Goal: Information Seeking & Learning: Compare options

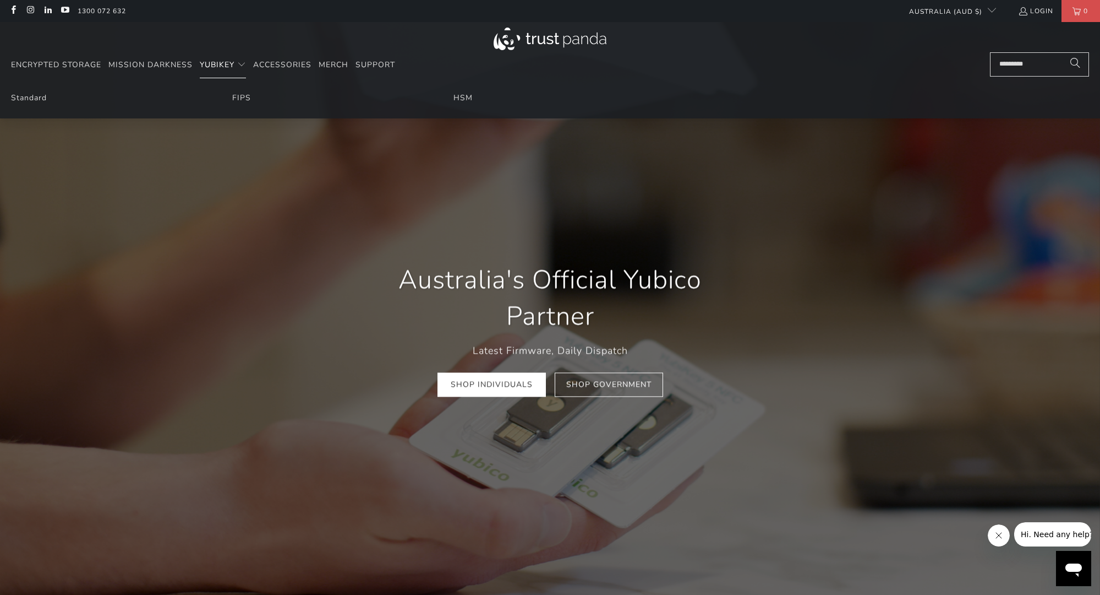
click at [221, 62] on span "YubiKey" at bounding box center [217, 64] width 35 height 10
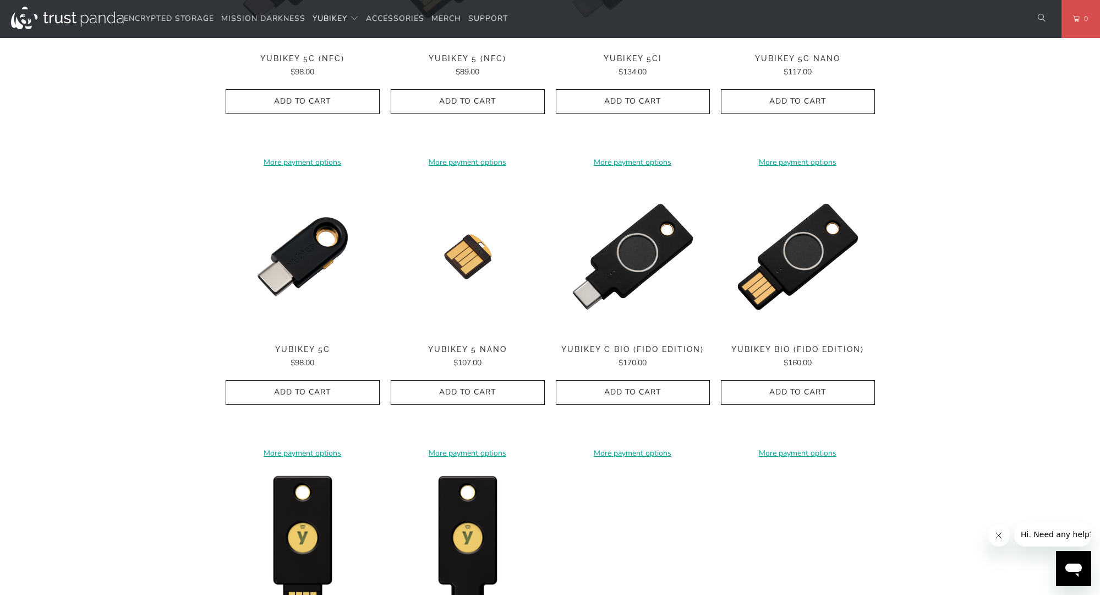
scroll to position [991, 0]
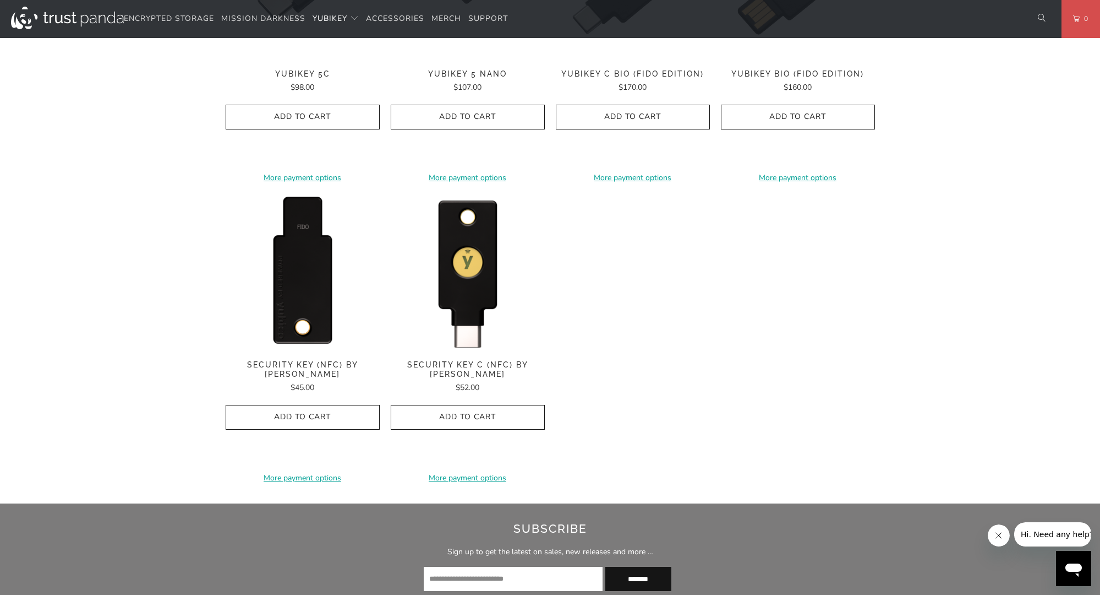
click at [307, 272] on img at bounding box center [303, 272] width 154 height 154
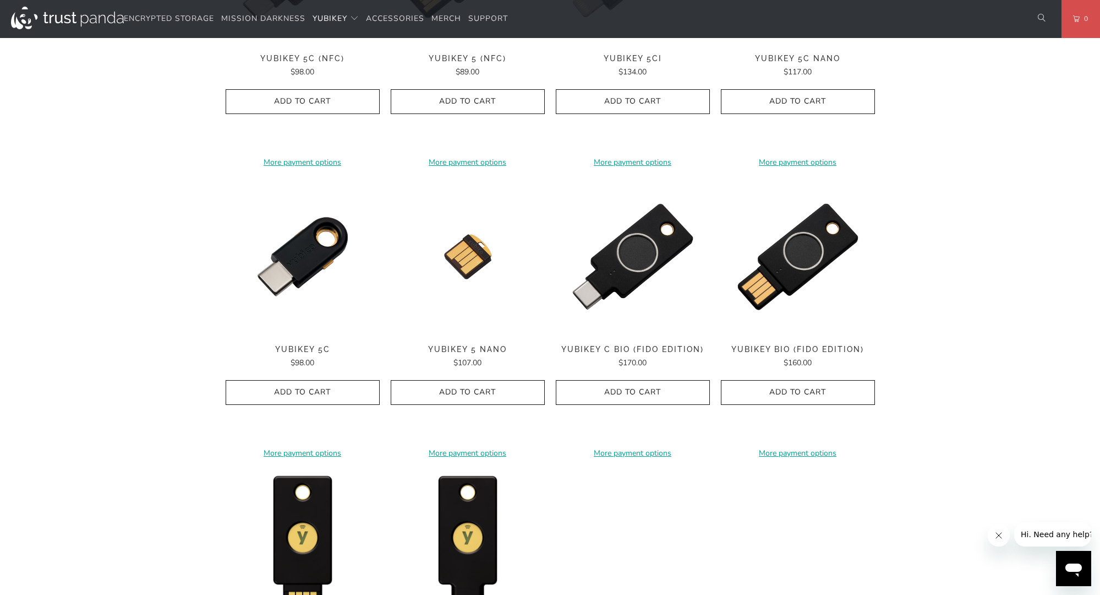
scroll to position [440, 0]
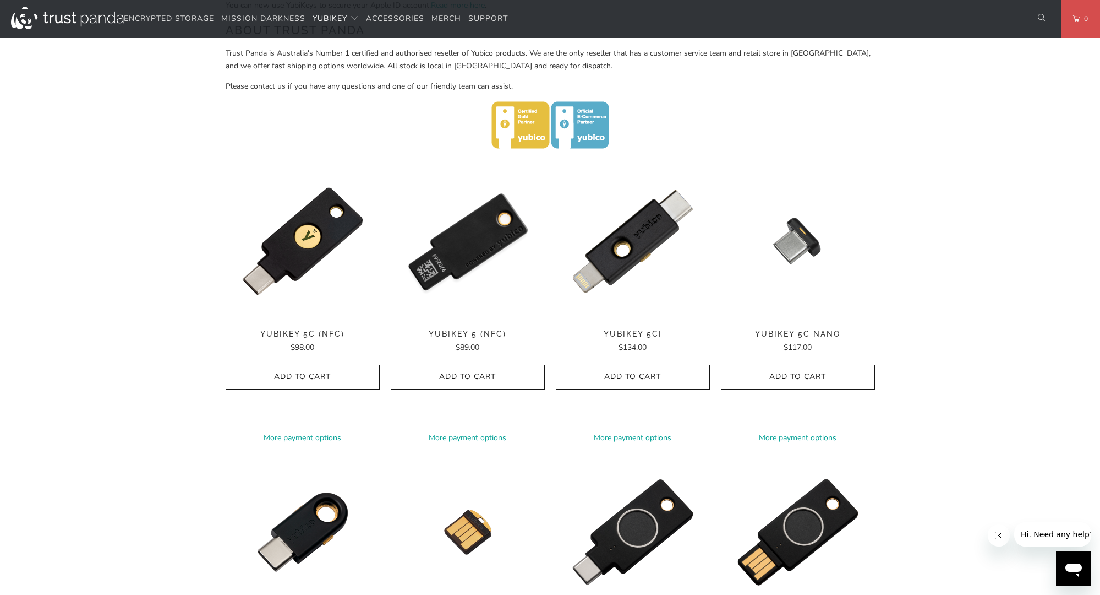
click at [493, 241] on img at bounding box center [468, 241] width 154 height 154
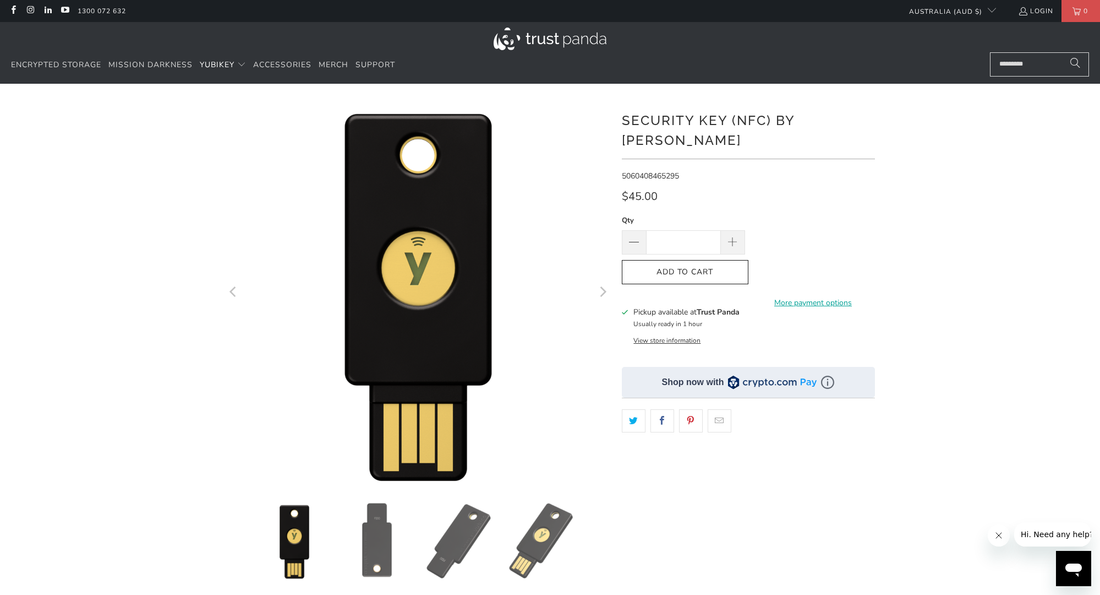
click at [472, 539] on img at bounding box center [459, 540] width 77 height 77
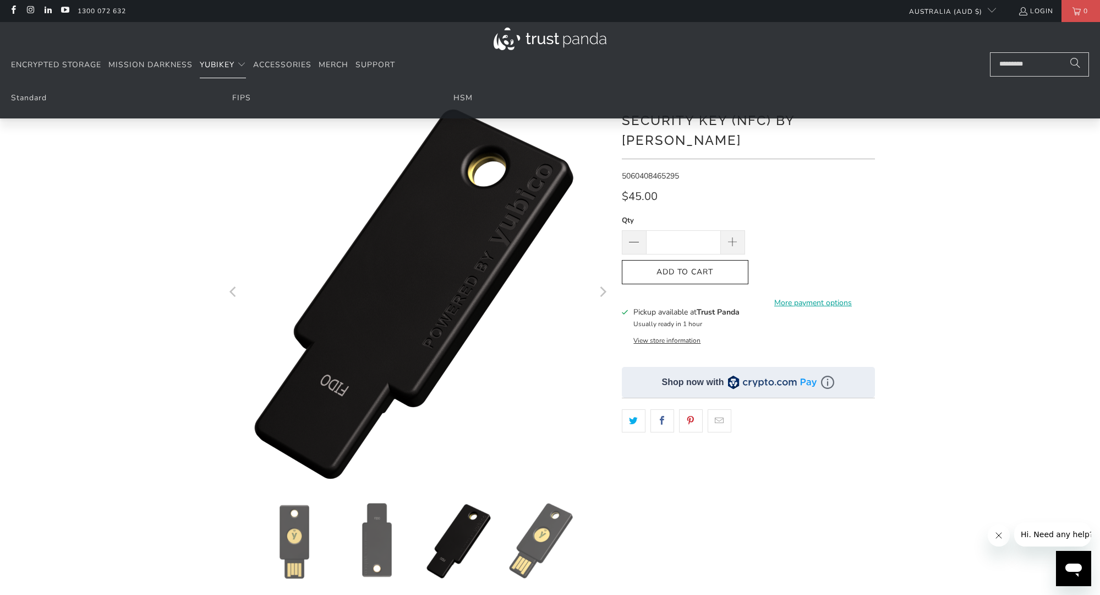
click at [60, 262] on div "*" at bounding box center [550, 377] width 1100 height 555
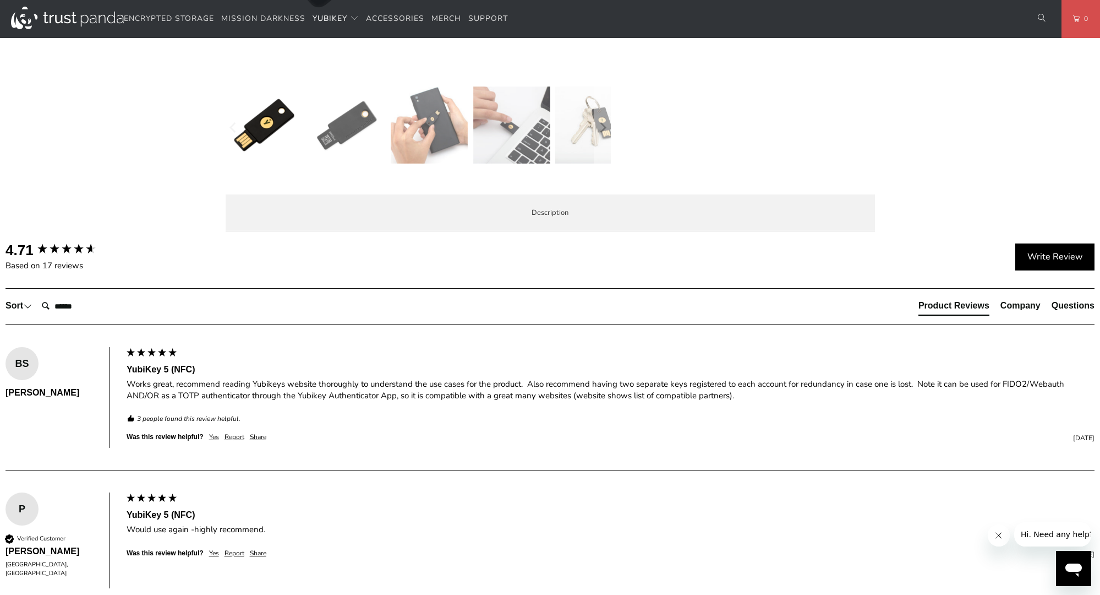
scroll to position [275, 0]
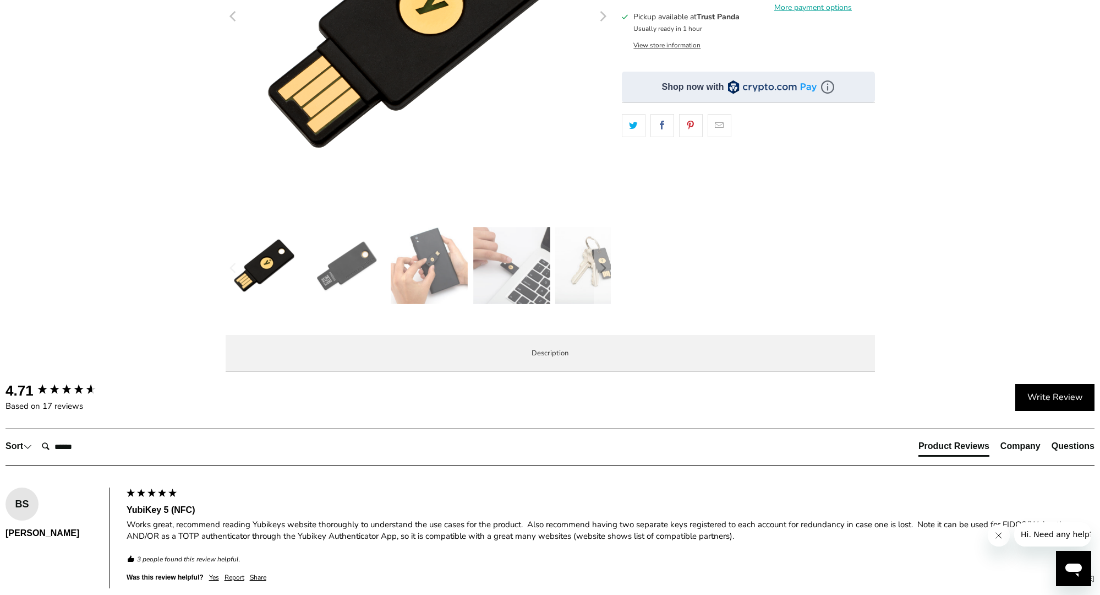
click at [437, 261] on img at bounding box center [429, 265] width 77 height 77
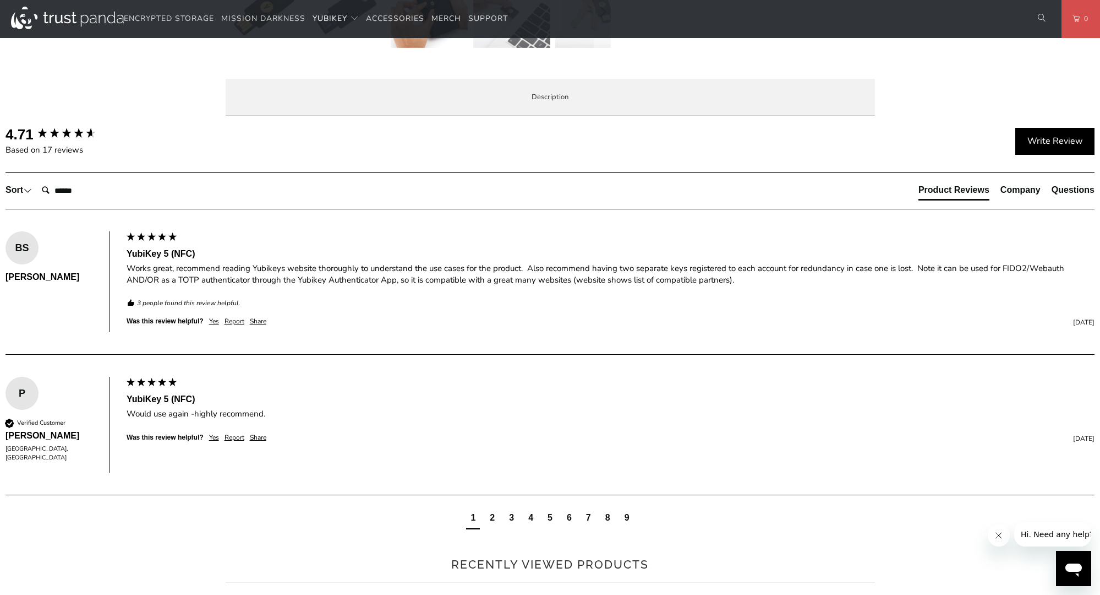
scroll to position [550, 0]
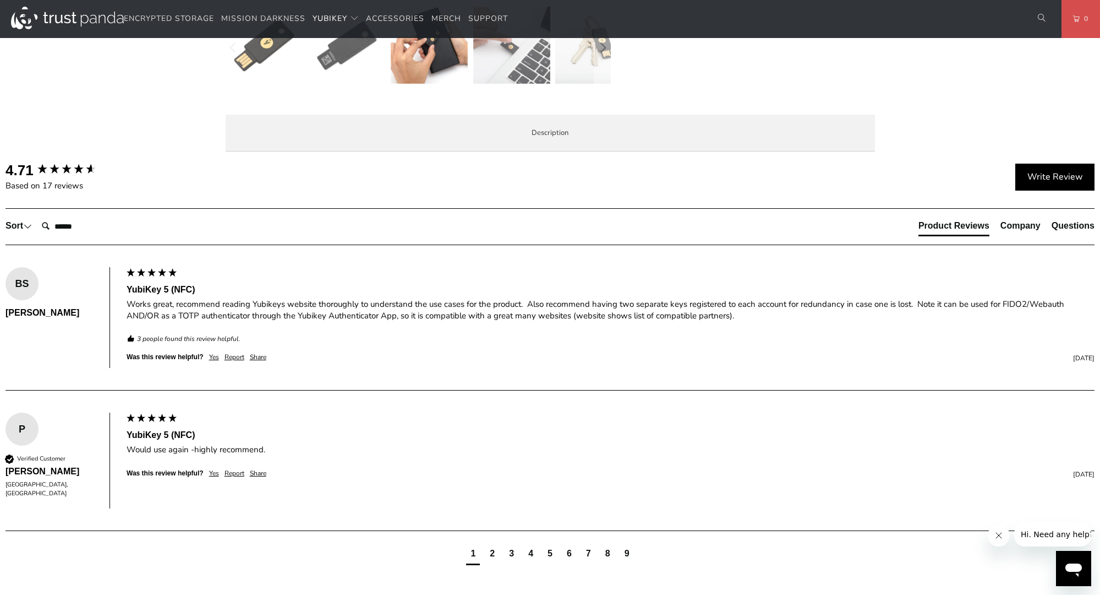
click at [0, 0] on span "Specifications" at bounding box center [0, 0] width 0 height 0
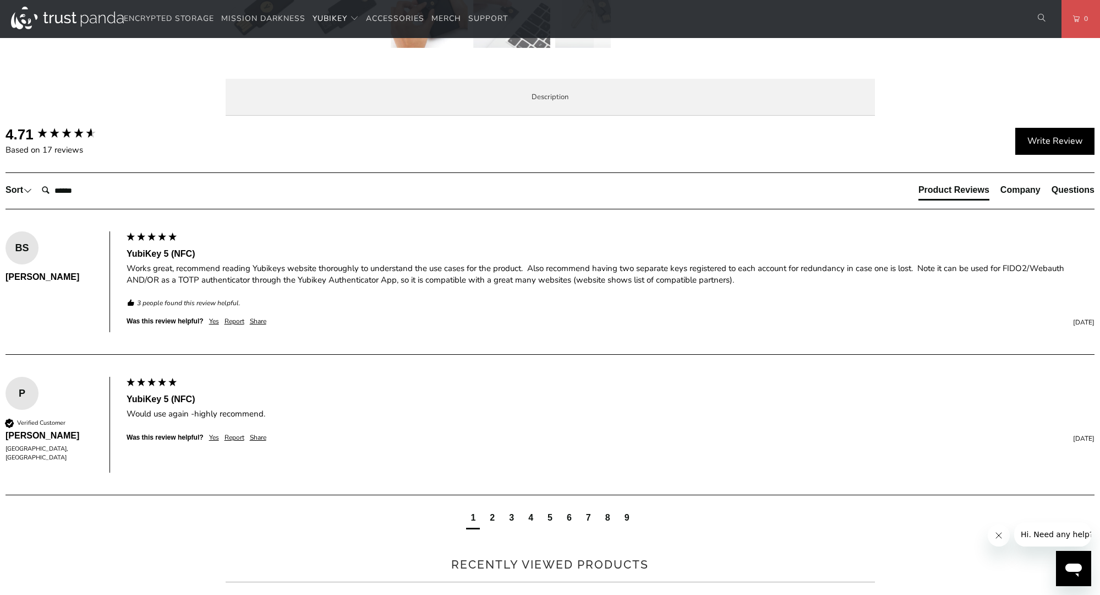
scroll to position [550, 0]
